Goal: Subscribe to service/newsletter

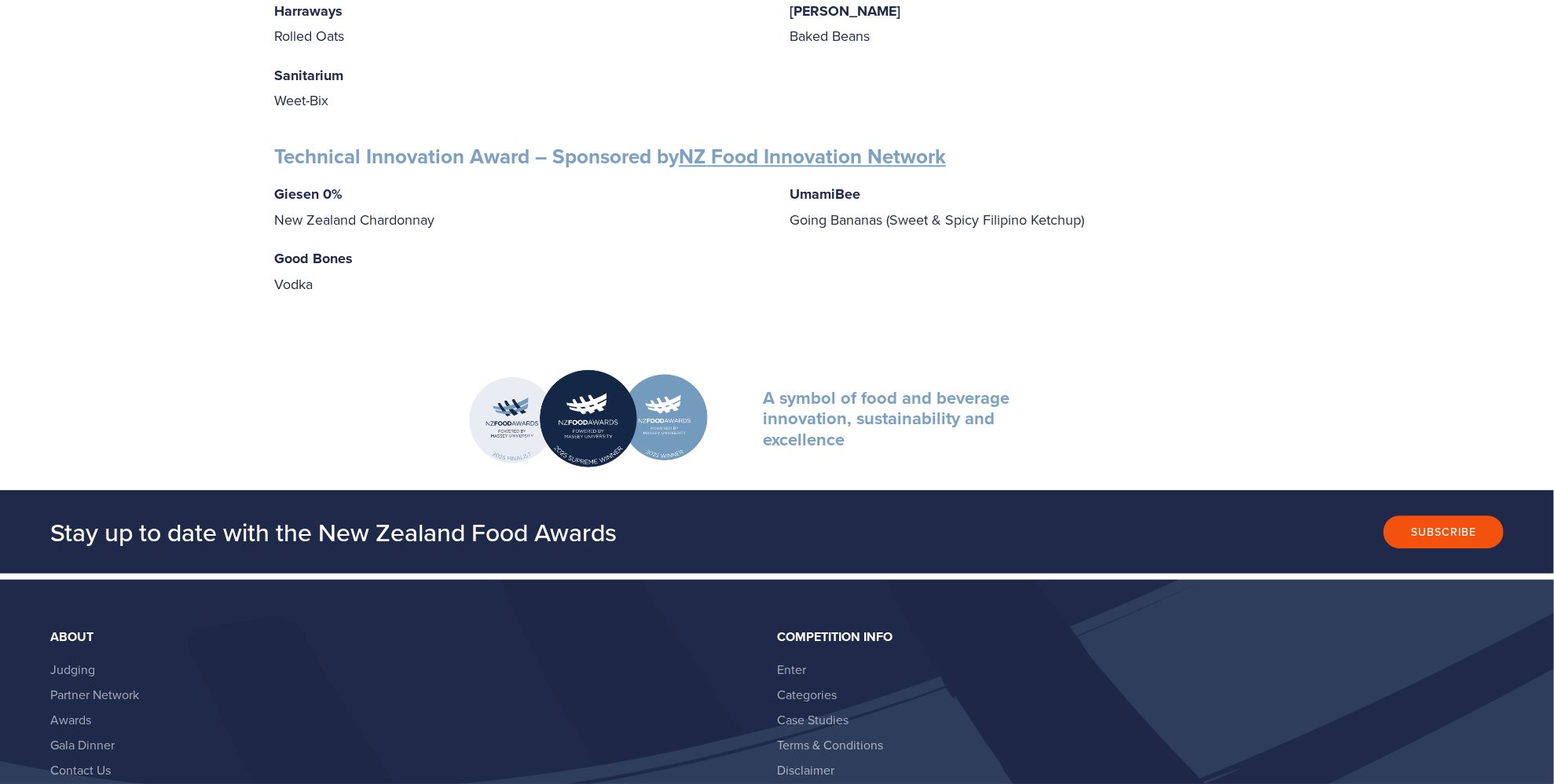
scroll to position [2590, 0]
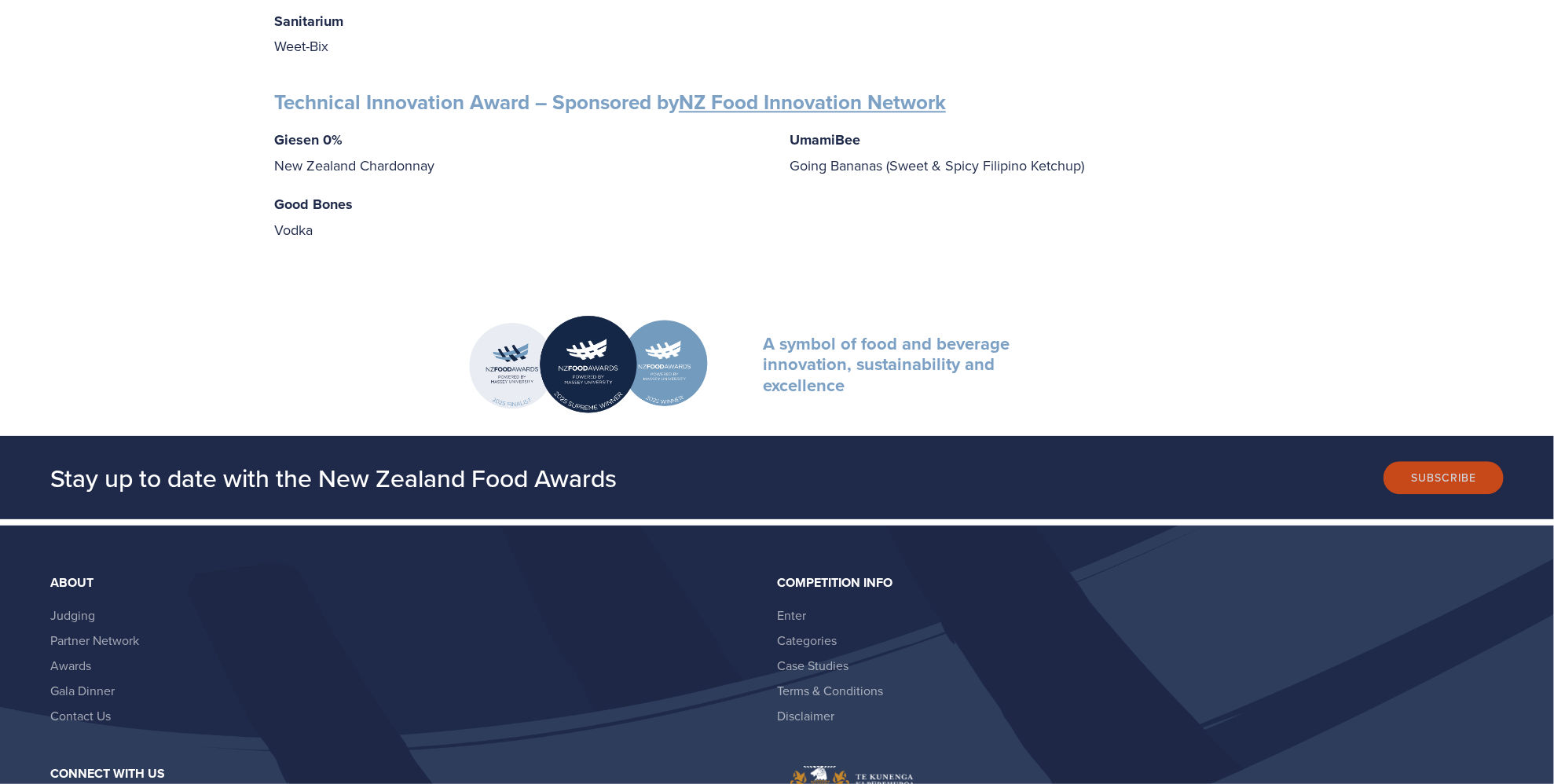
click at [1471, 464] on button "Subscribe" at bounding box center [1444, 478] width 120 height 33
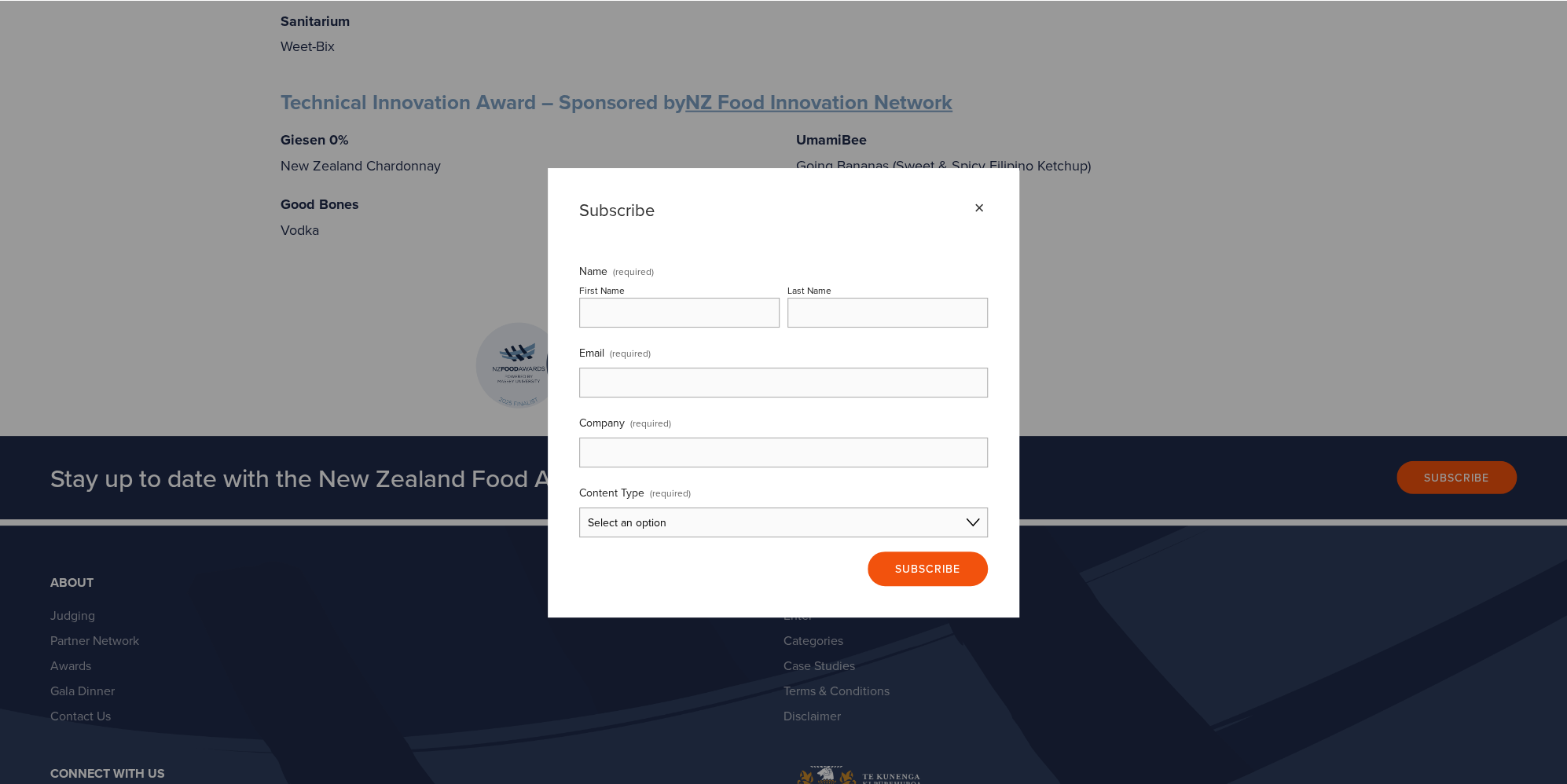
click at [711, 318] on input "First Name" at bounding box center [679, 313] width 201 height 30
type input "[PERSON_NAME]"
type input "[PERSON_NAME][EMAIL_ADDRESS][DOMAIN_NAME]"
type input "College Hill Agencies"
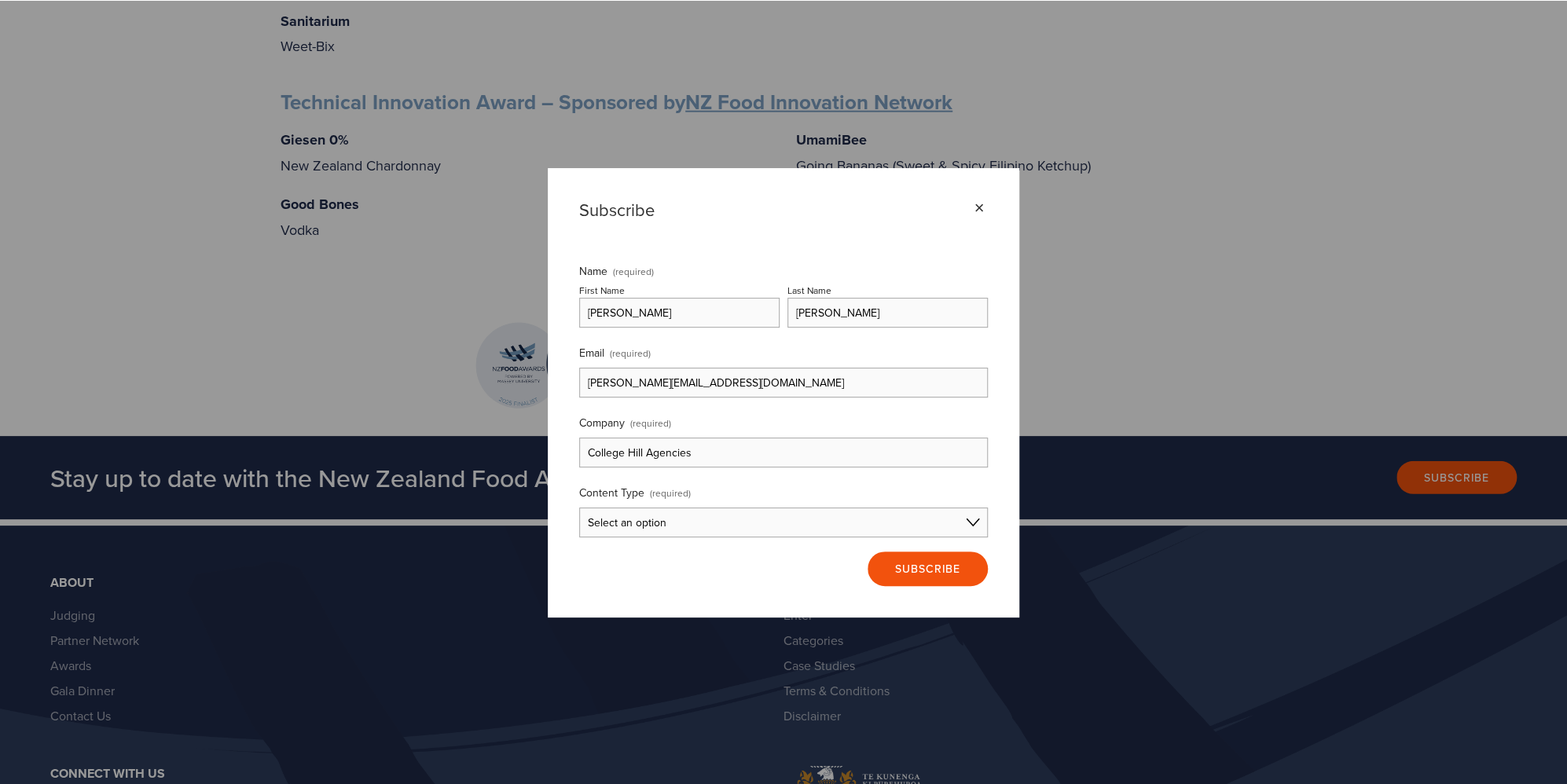
click at [871, 524] on select "Select an option Consumer Content Entrant Content Partner Content I'm not sure" at bounding box center [784, 522] width 408 height 30
click at [579, 507] on select "Select an option Consumer Content Entrant Content Partner Content I'm not sure" at bounding box center [784, 522] width 408 height 30
click at [942, 526] on select "Consumer Content Entrant Content Partner Content I'm not sure" at bounding box center [784, 522] width 408 height 30
select select "Entrant Content"
click at [579, 507] on select "Consumer Content Entrant Content Partner Content I'm not sure" at bounding box center [784, 522] width 408 height 30
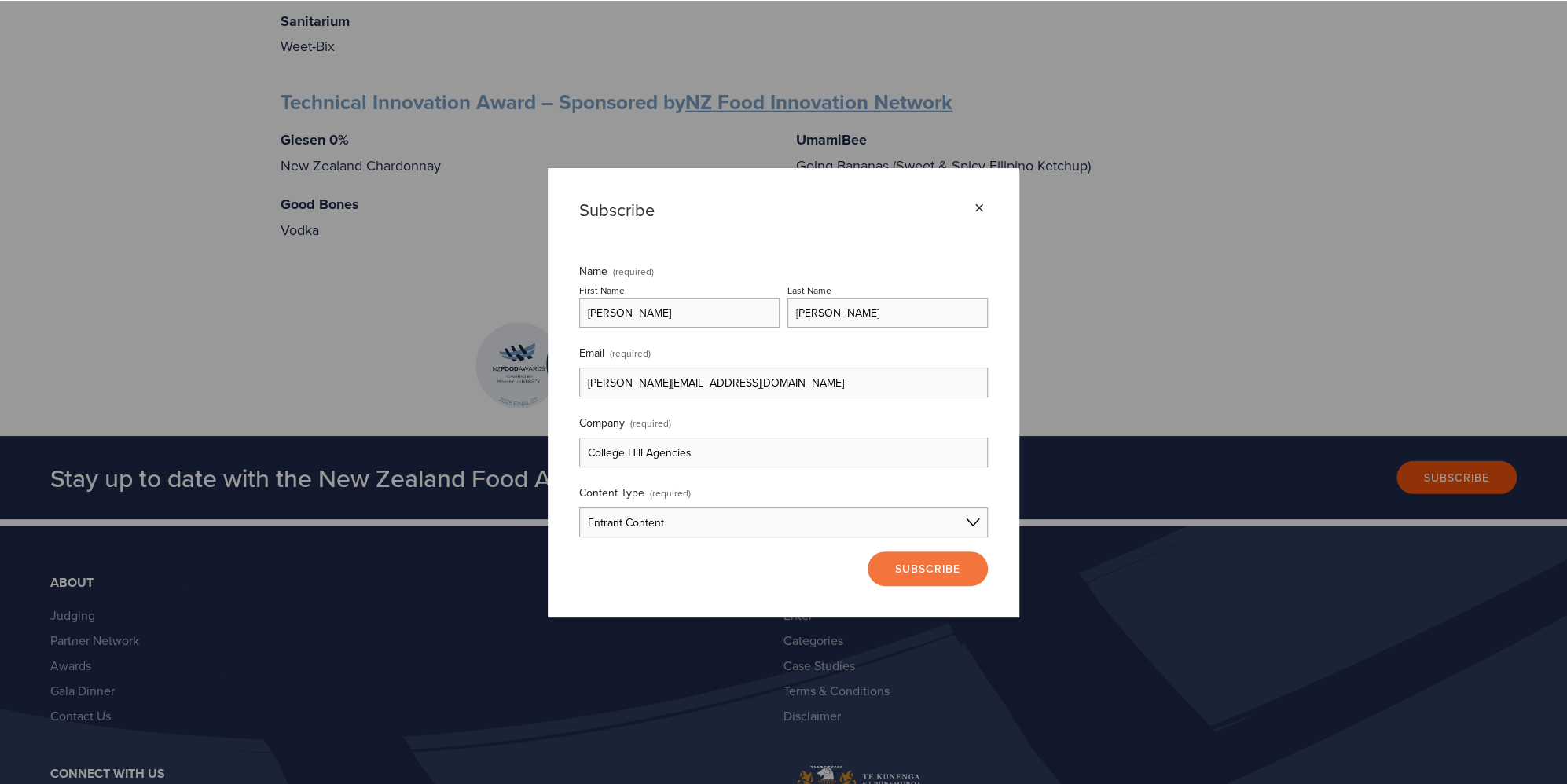
click at [895, 563] on span "Subscribe" at bounding box center [927, 569] width 65 height 16
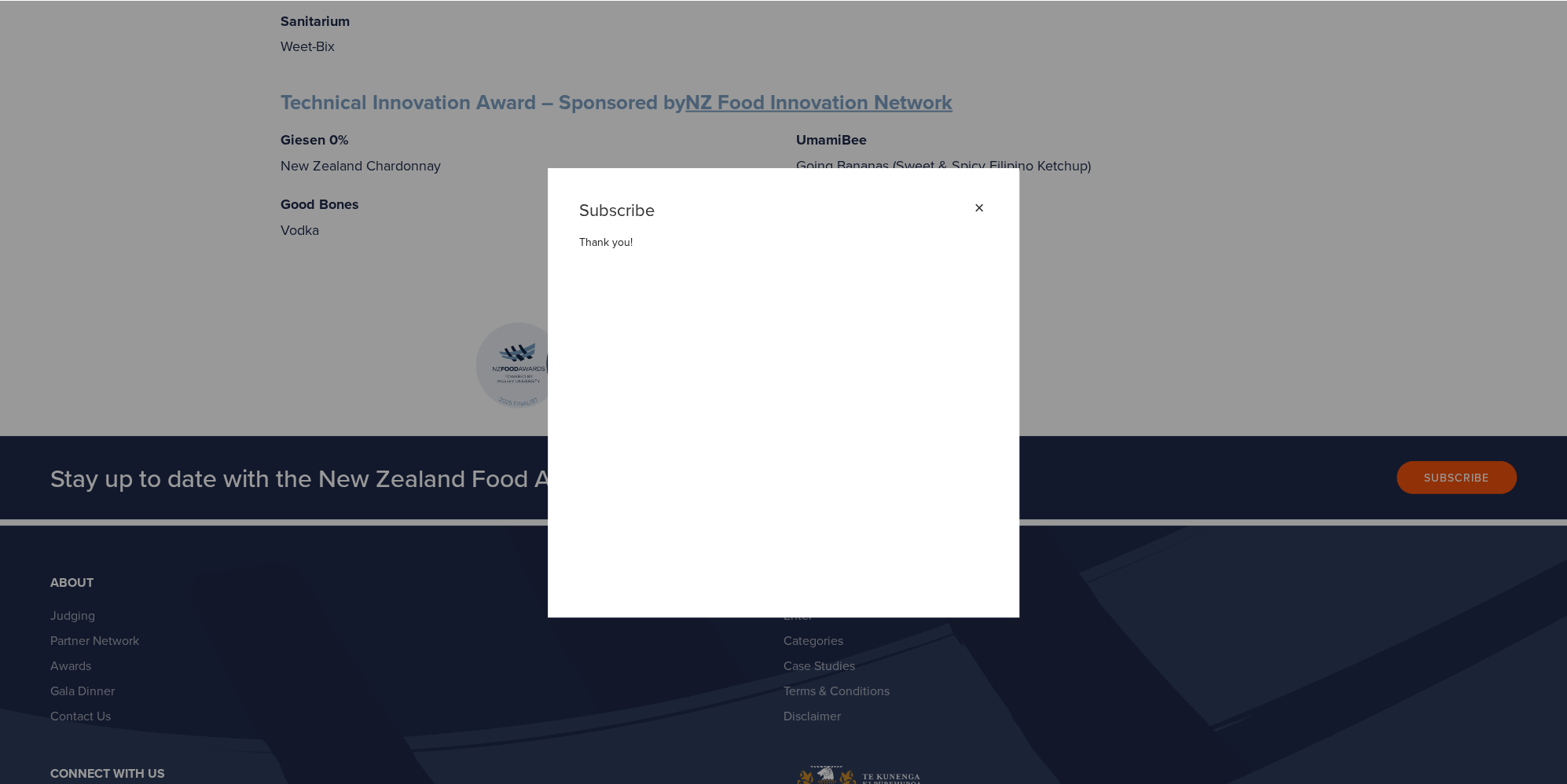
click at [981, 210] on div "×" at bounding box center [979, 208] width 17 height 17
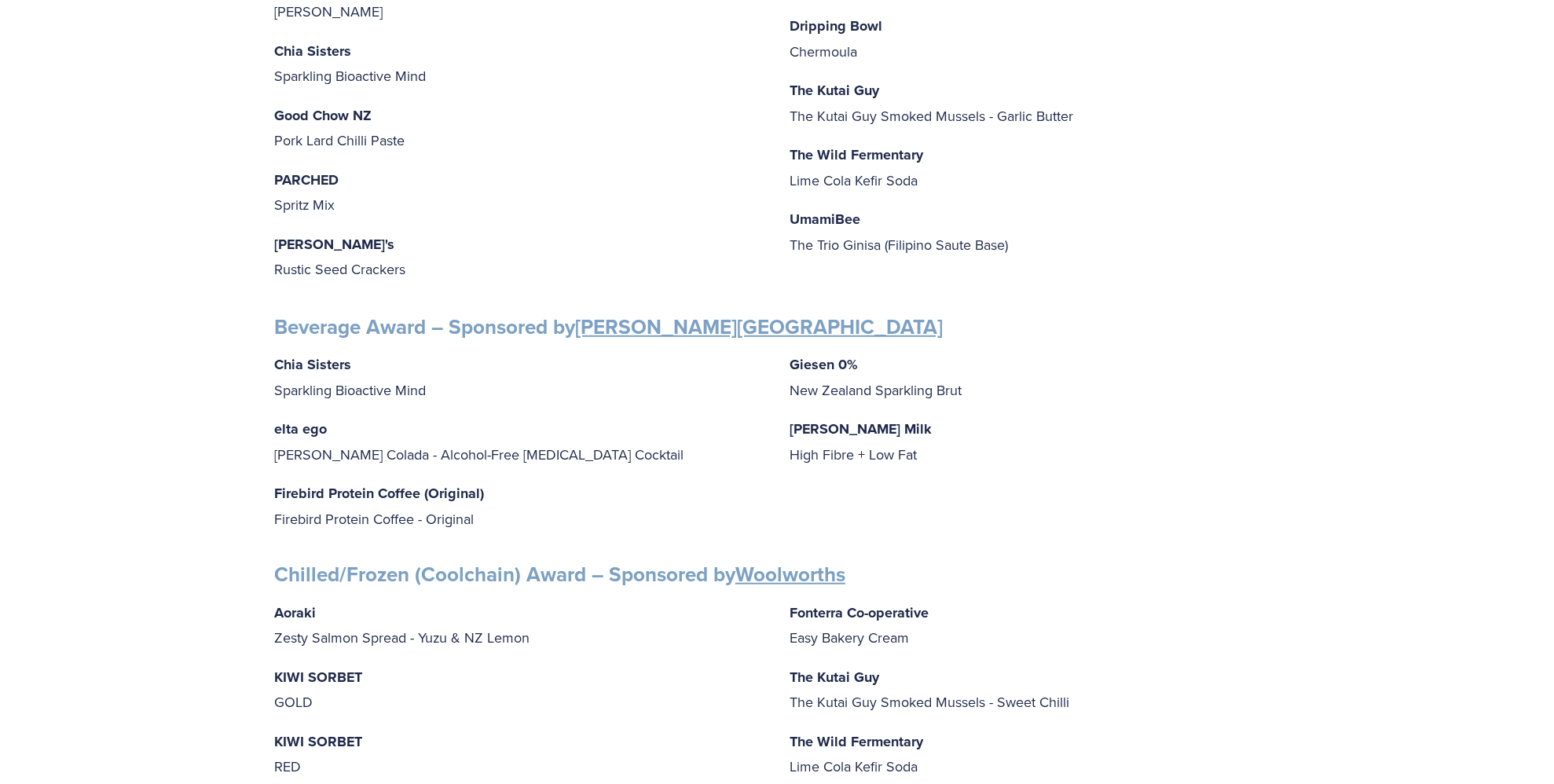
scroll to position [155, 0]
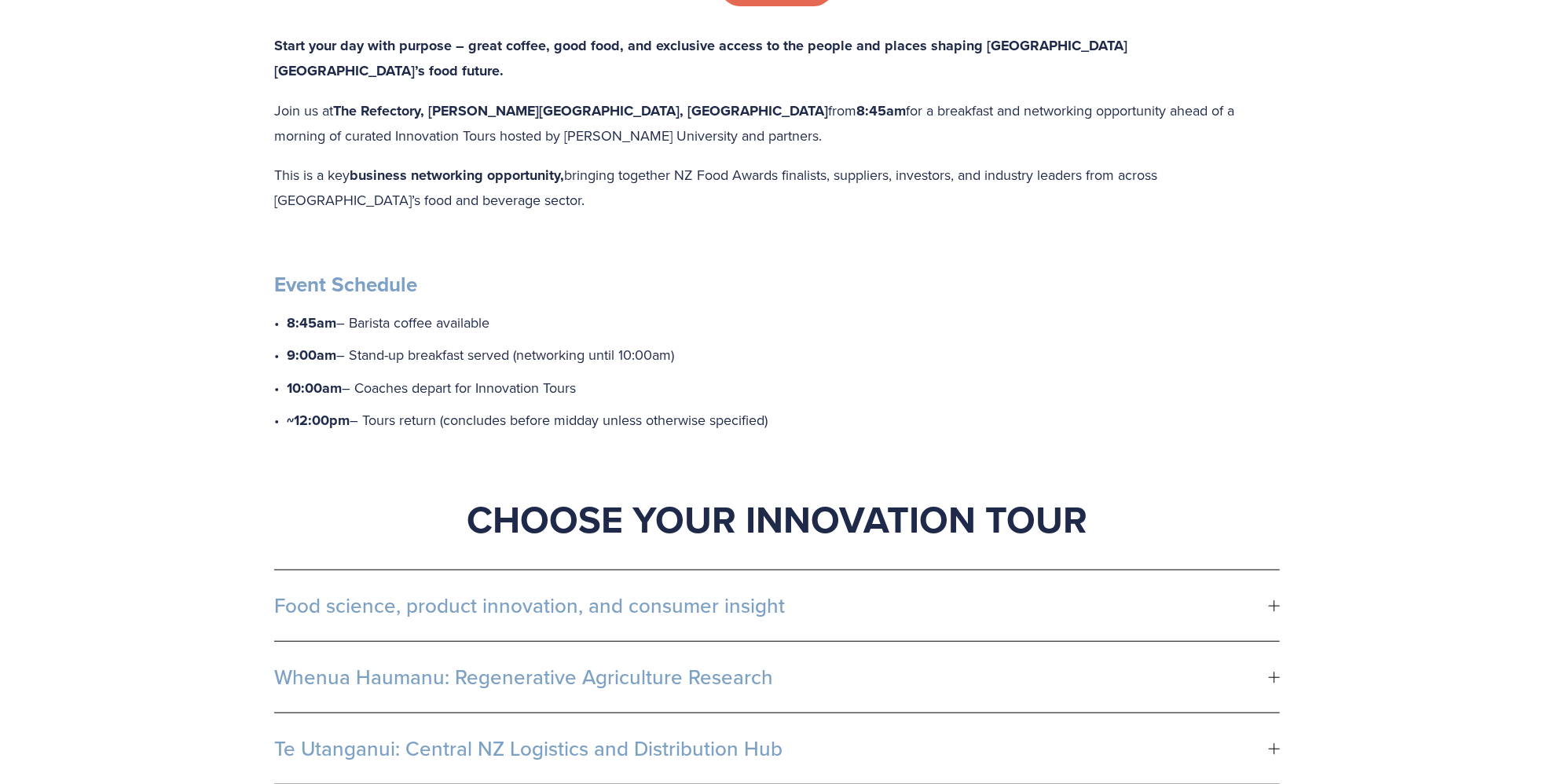
scroll to position [550, 0]
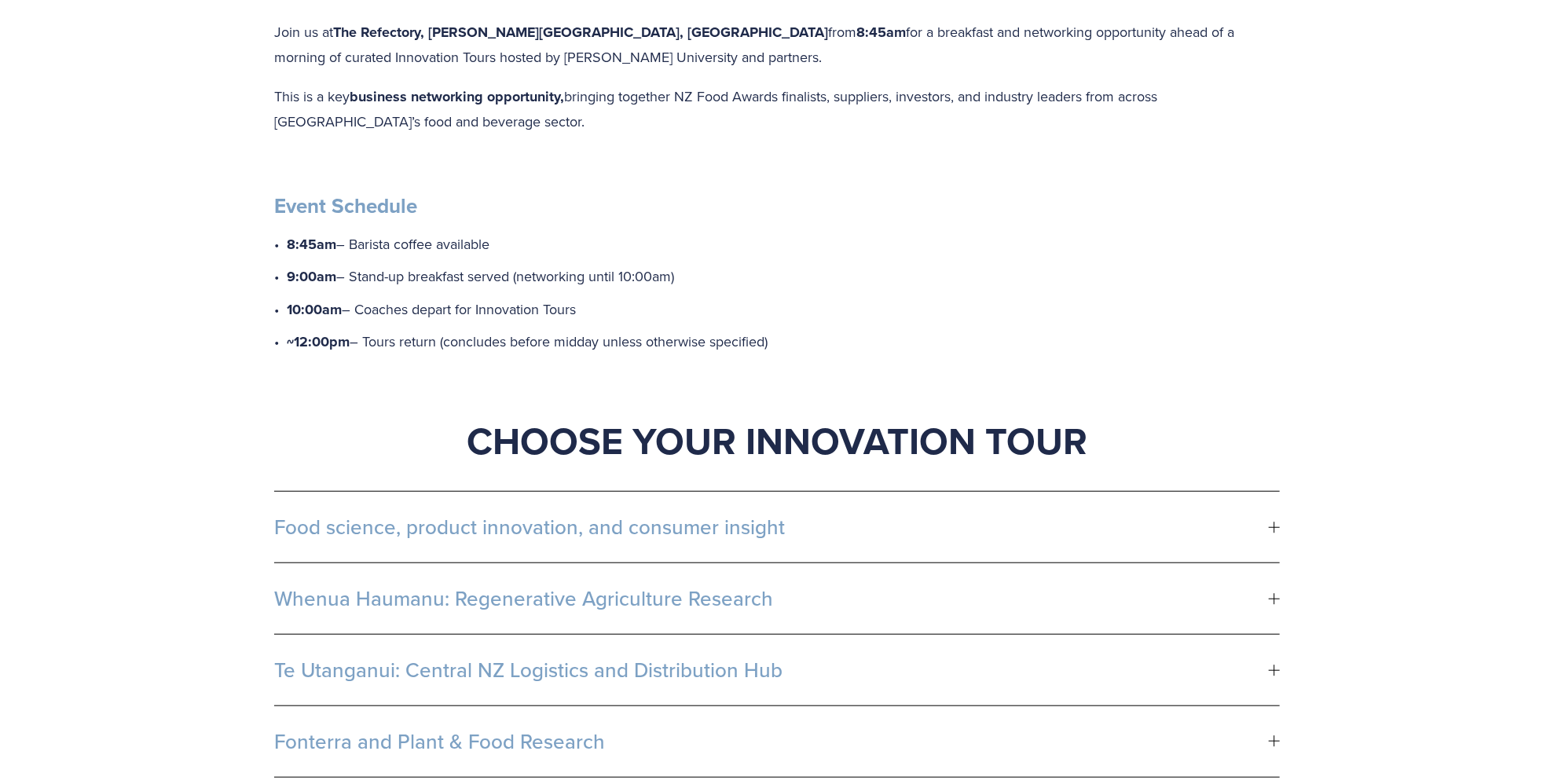
click at [600, 515] on span "Food science, product innovation, and consumer insight" at bounding box center [771, 526] width 995 height 23
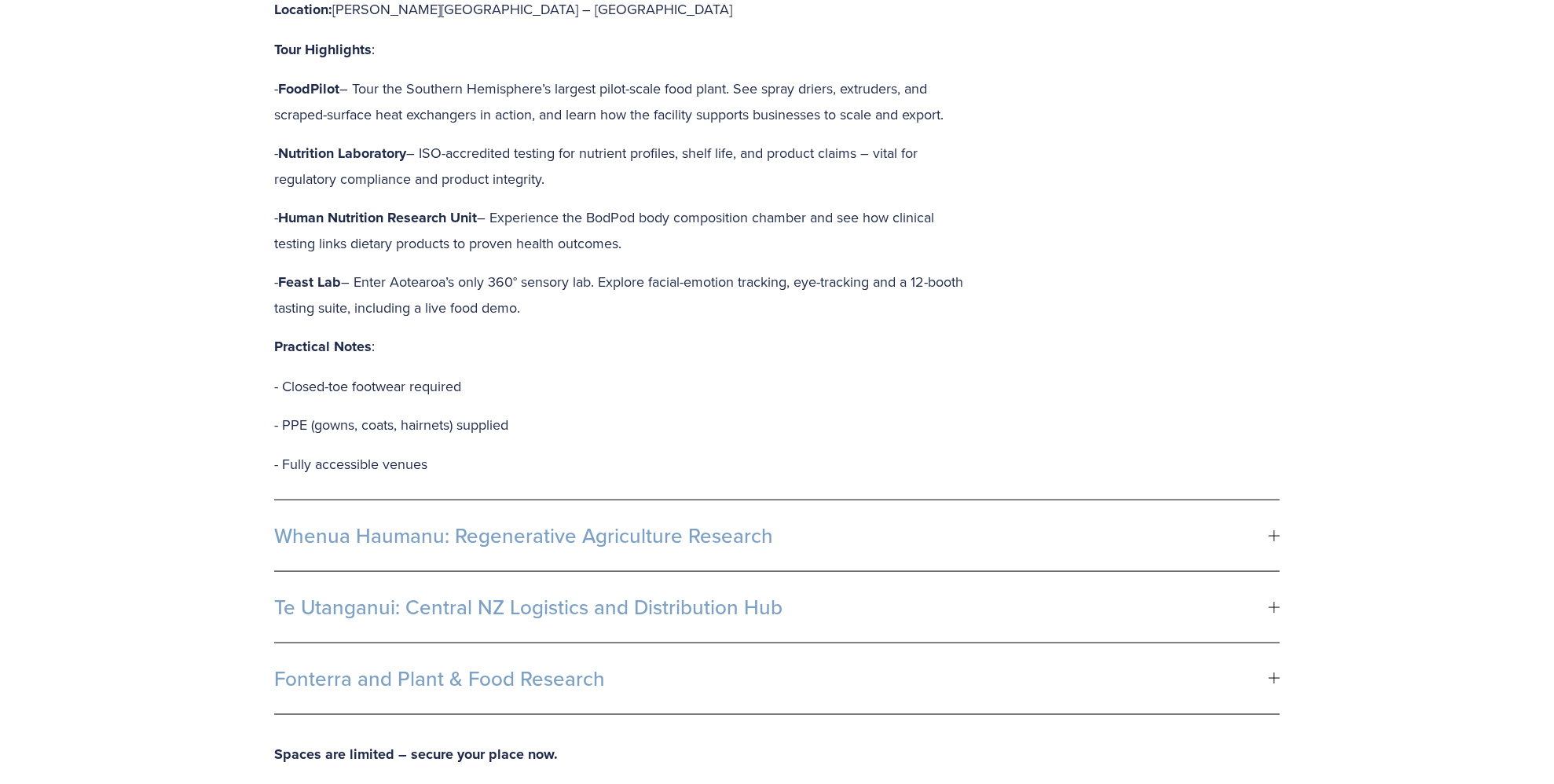
scroll to position [1178, 0]
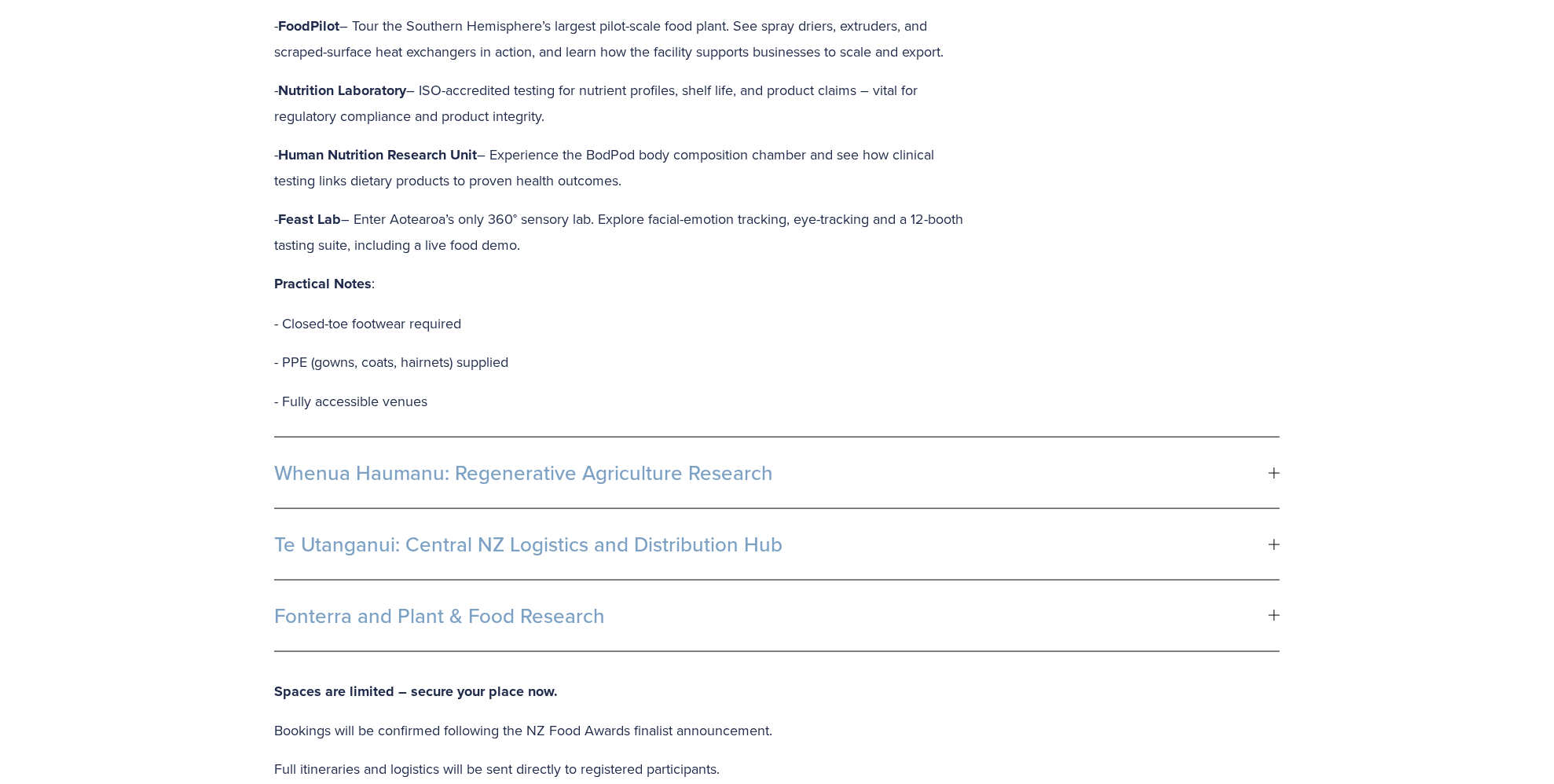
click at [721, 461] on span "Whenua Haumanu: Regenerative Agriculture Research" at bounding box center [771, 472] width 995 height 23
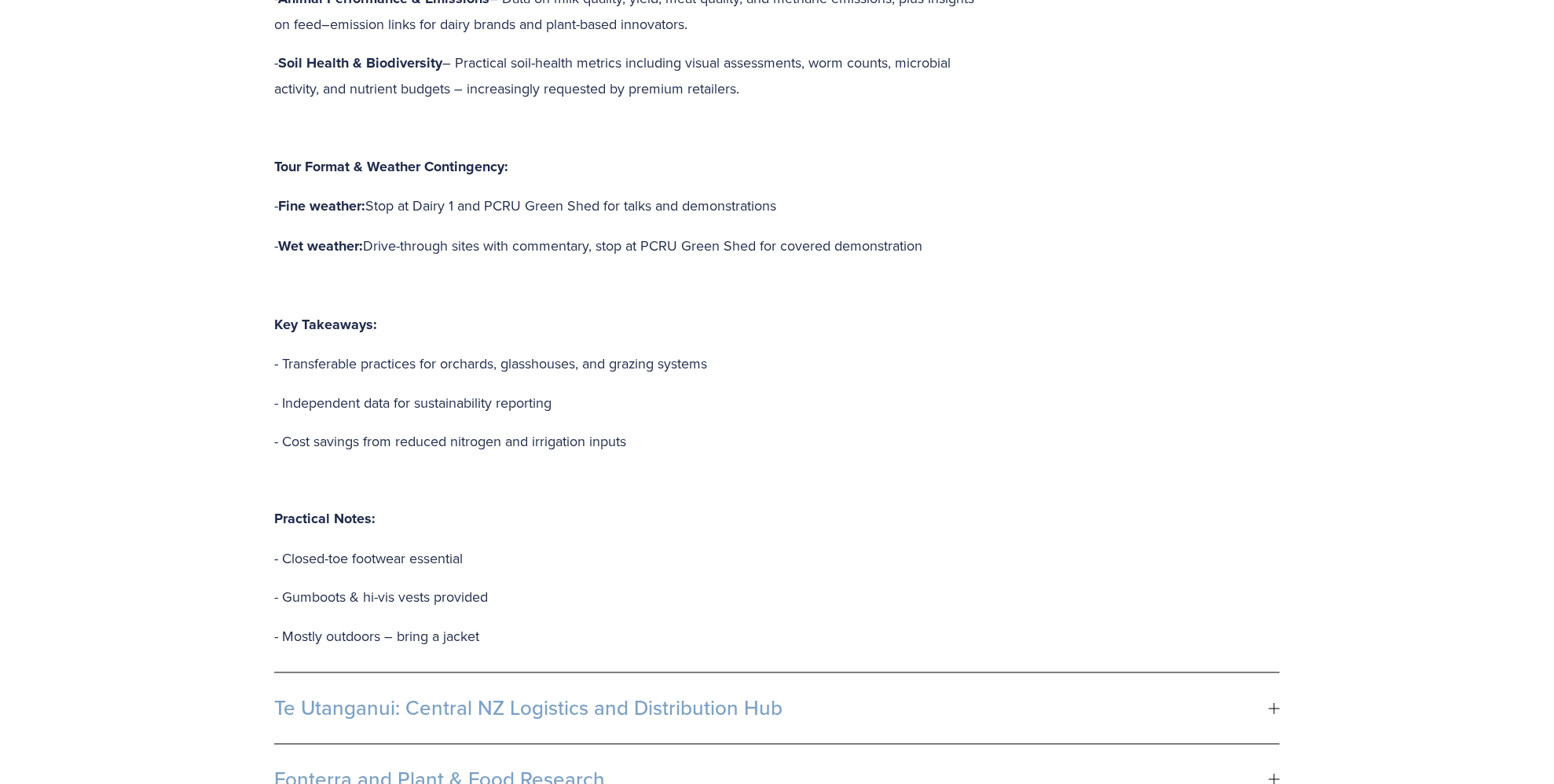
scroll to position [1492, 0]
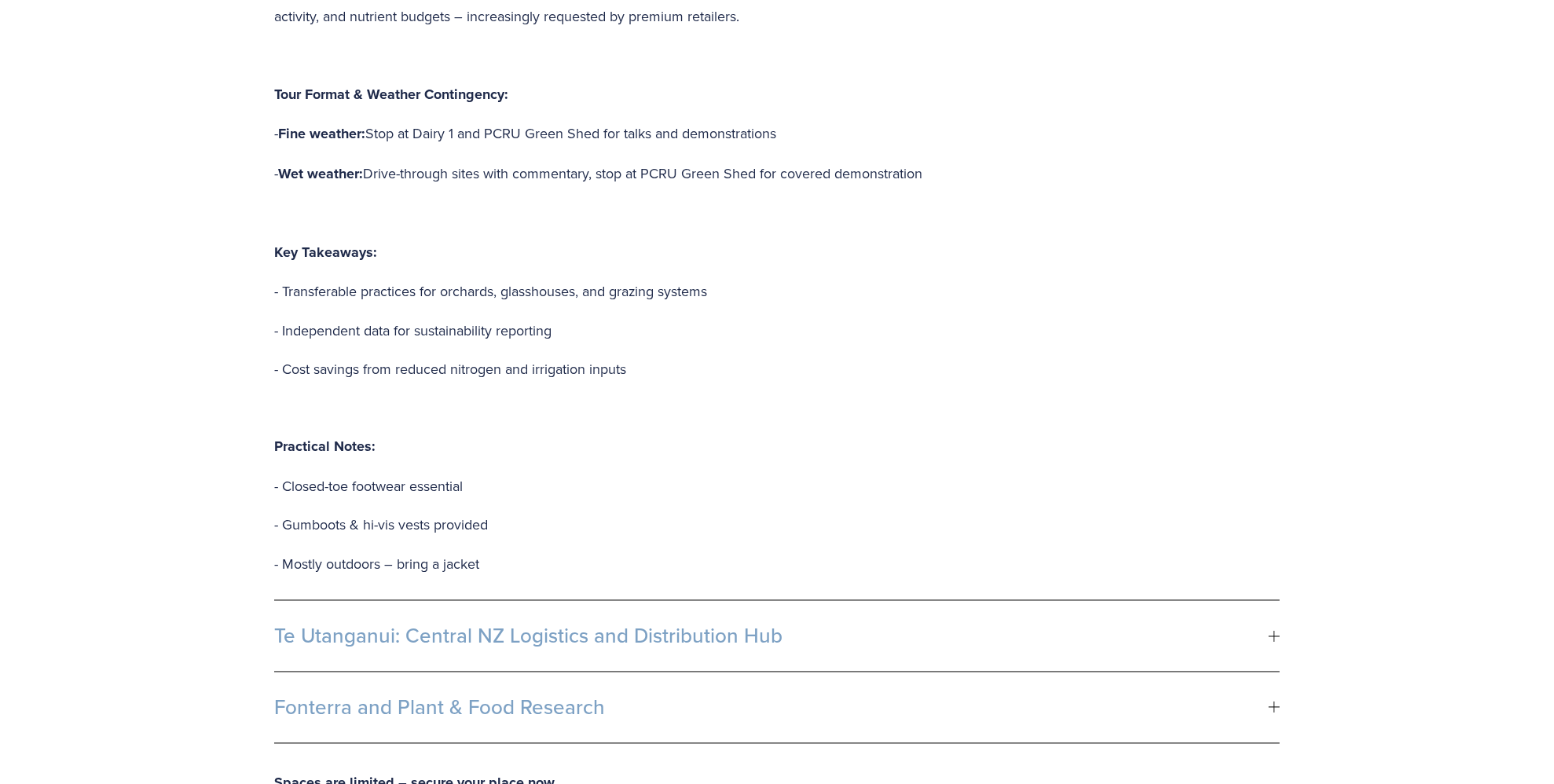
click at [571, 696] on span "Fonterra and Plant & Food Research" at bounding box center [771, 708] width 995 height 23
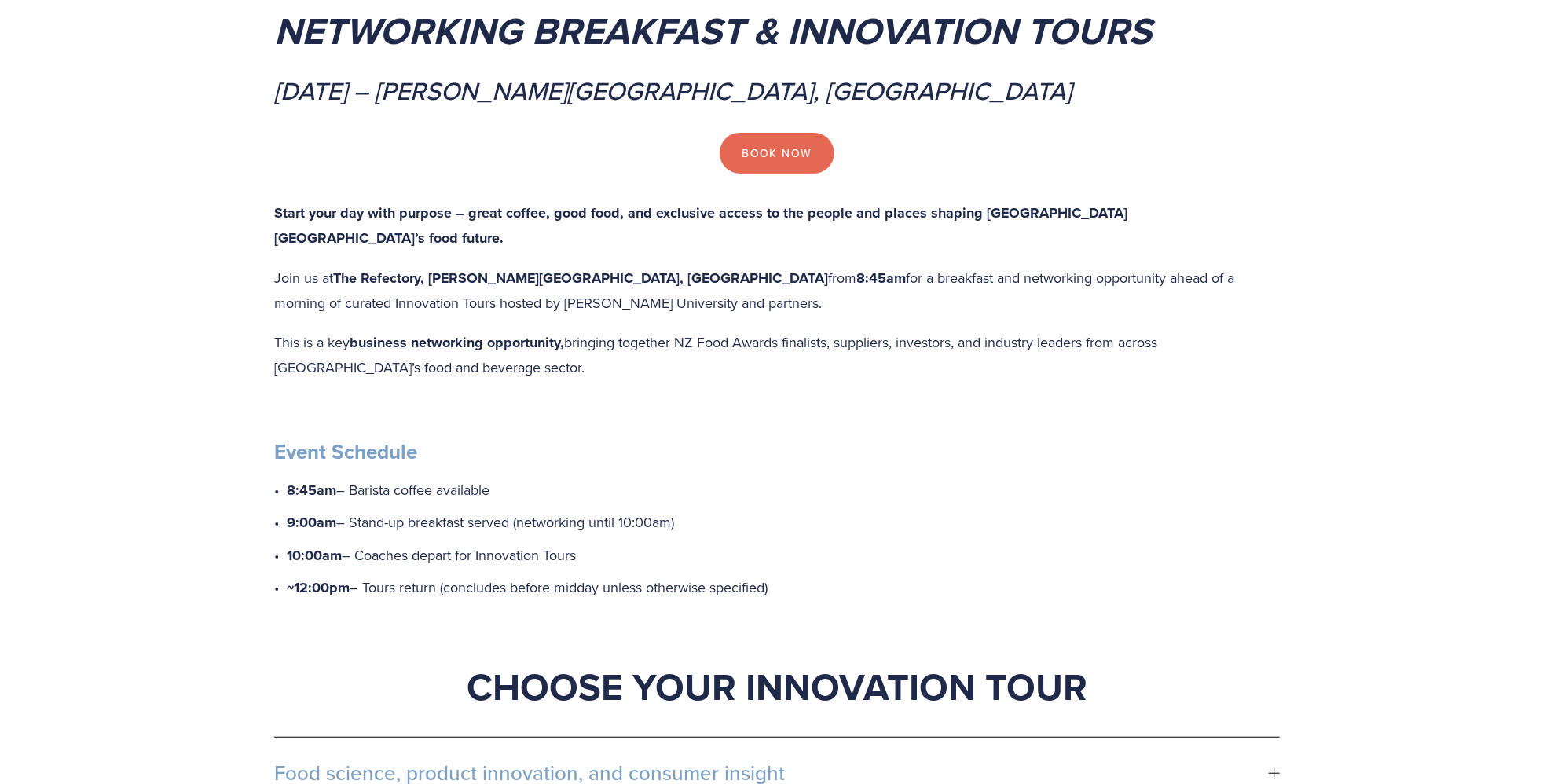
scroll to position [392, 0]
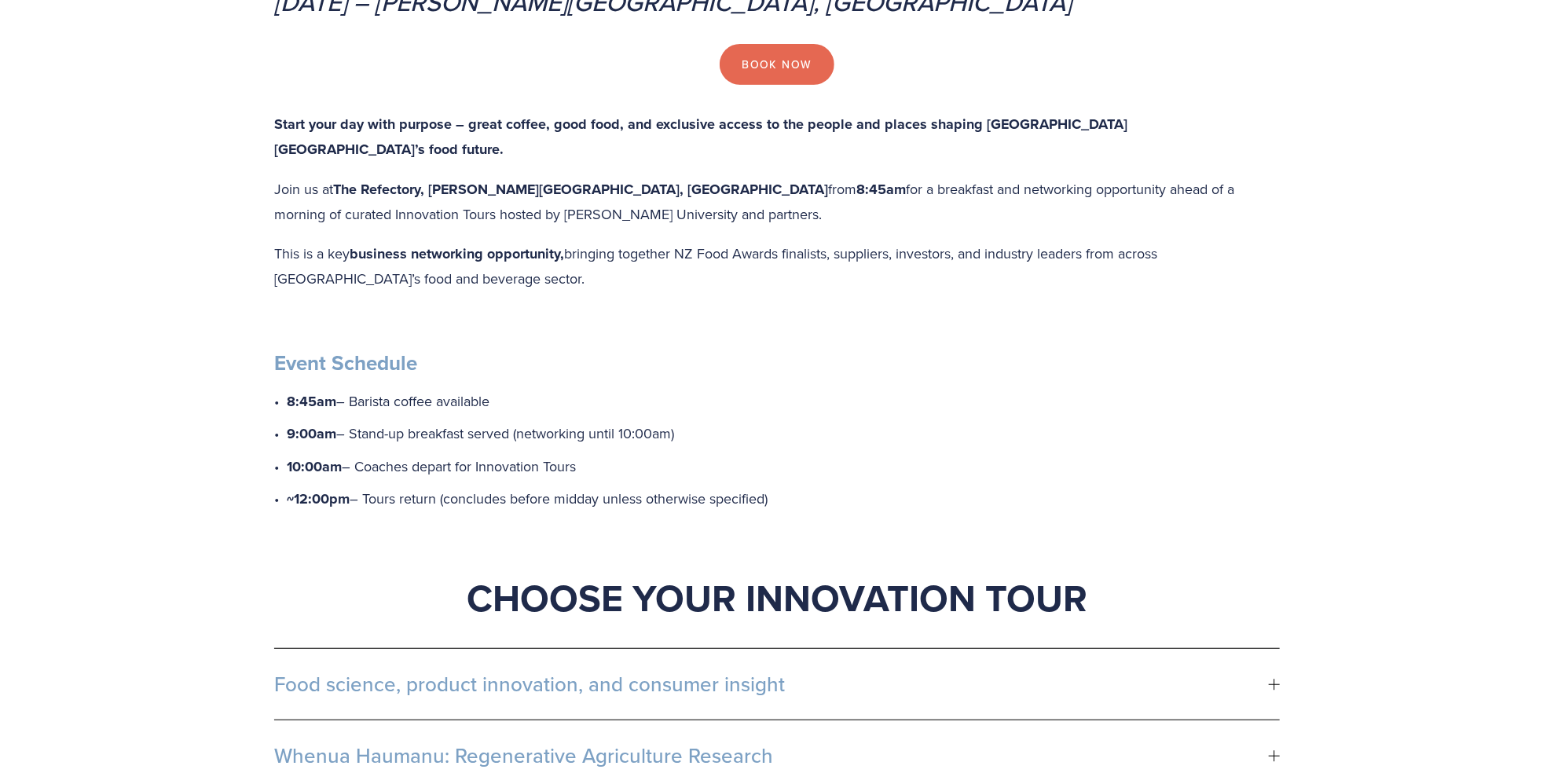
click at [613, 672] on span "Food science, product innovation, and consumer insight" at bounding box center [771, 683] width 995 height 23
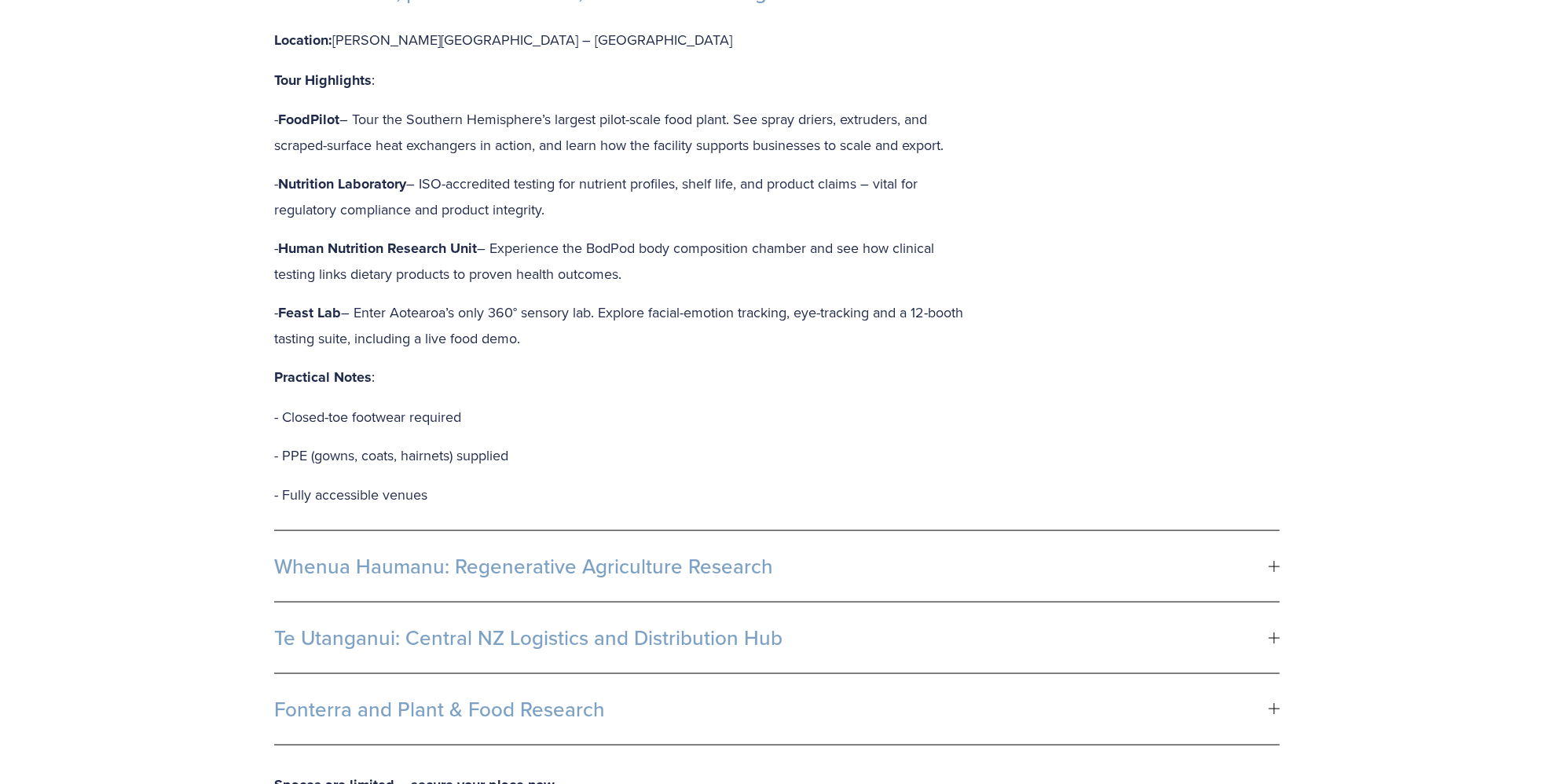
scroll to position [1335, 0]
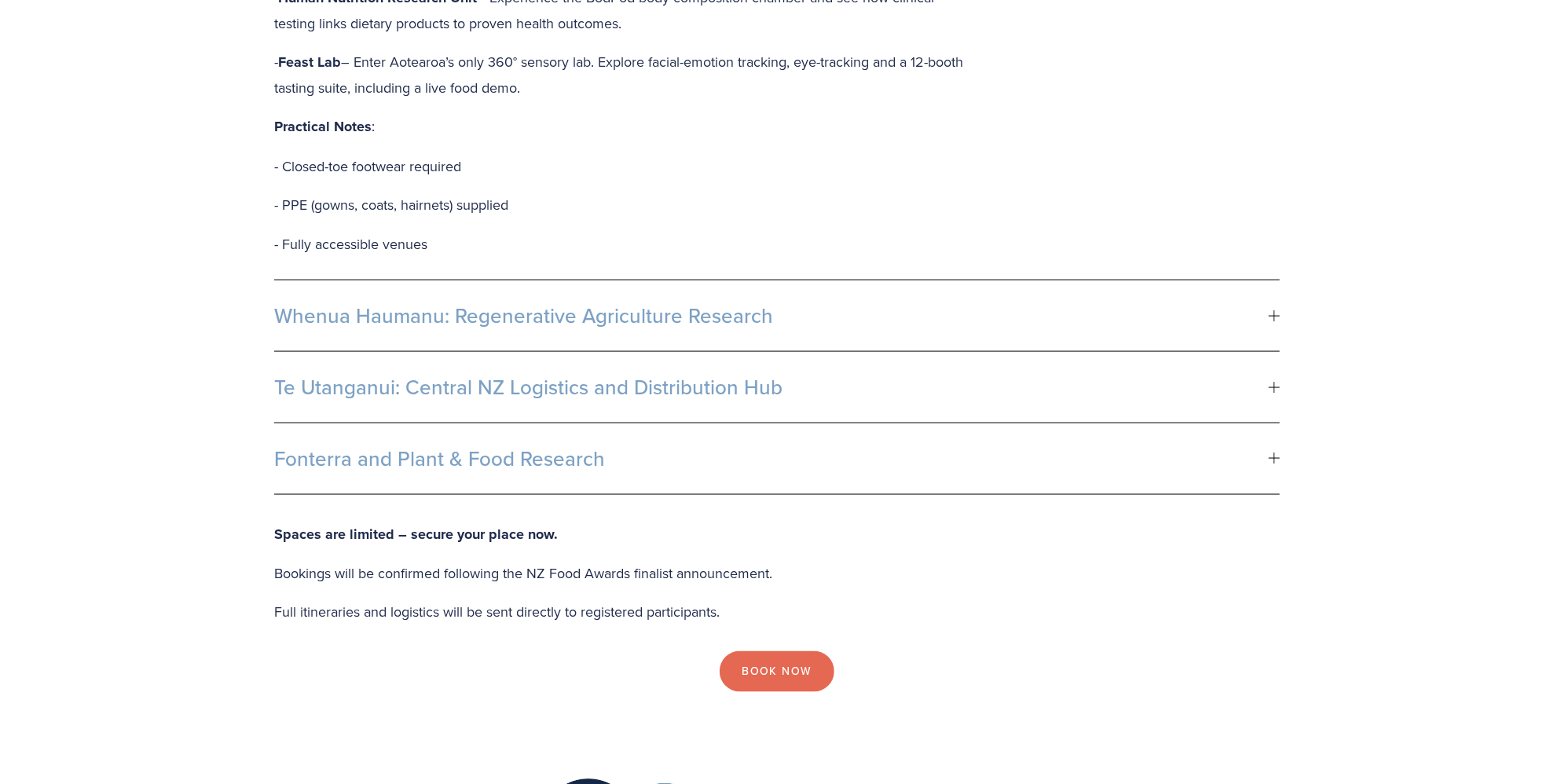
click at [500, 447] on span "Fonterra and Plant & Food Research" at bounding box center [771, 458] width 995 height 23
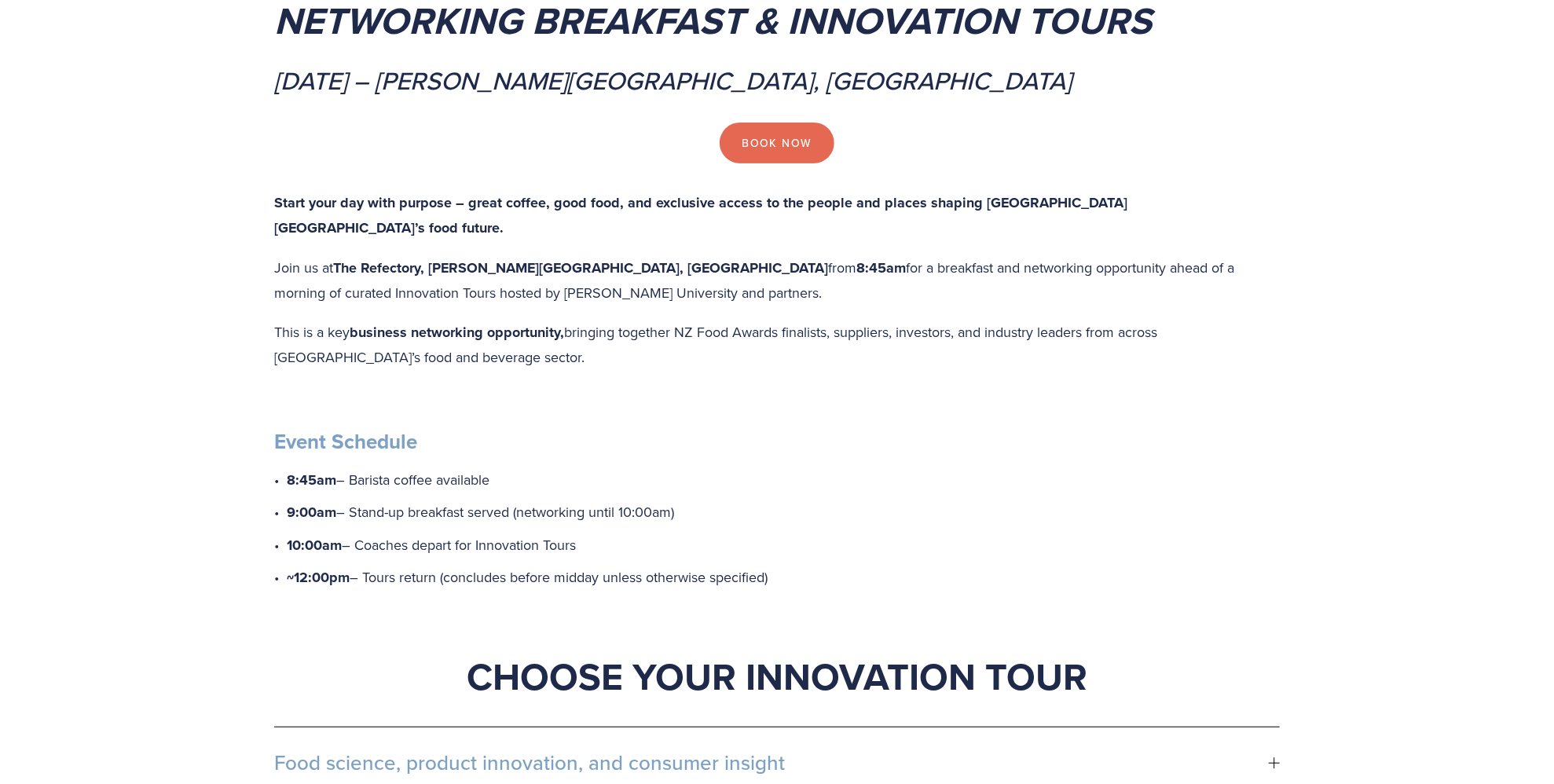
scroll to position [0, 0]
